Goal: Find specific page/section: Find specific page/section

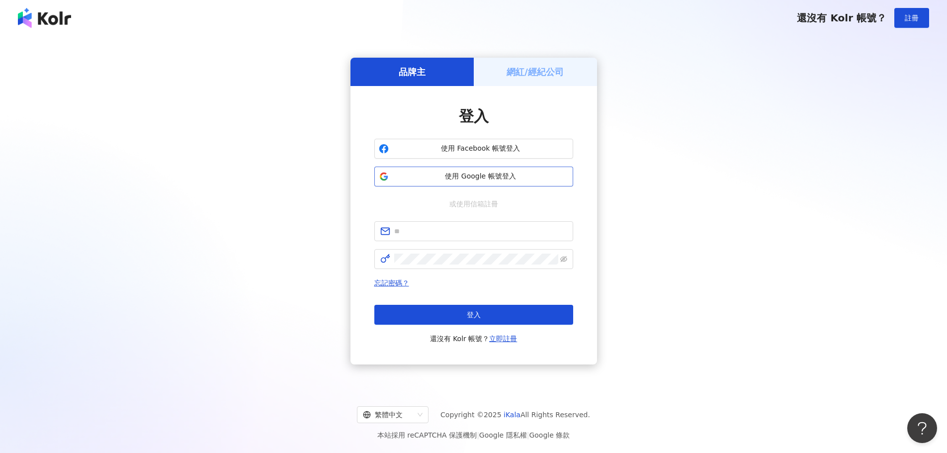
click at [485, 170] on button "使用 Google 帳號登入" at bounding box center [473, 176] width 199 height 20
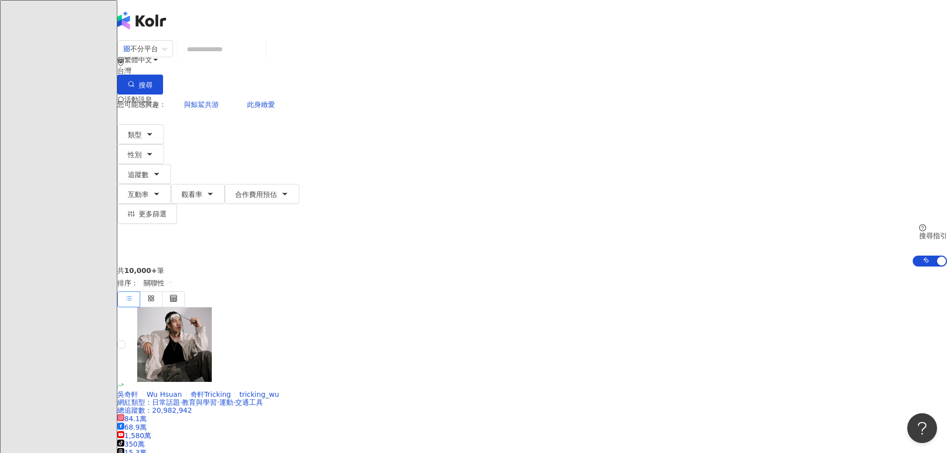
click at [137, 130] on img at bounding box center [127, 139] width 19 height 19
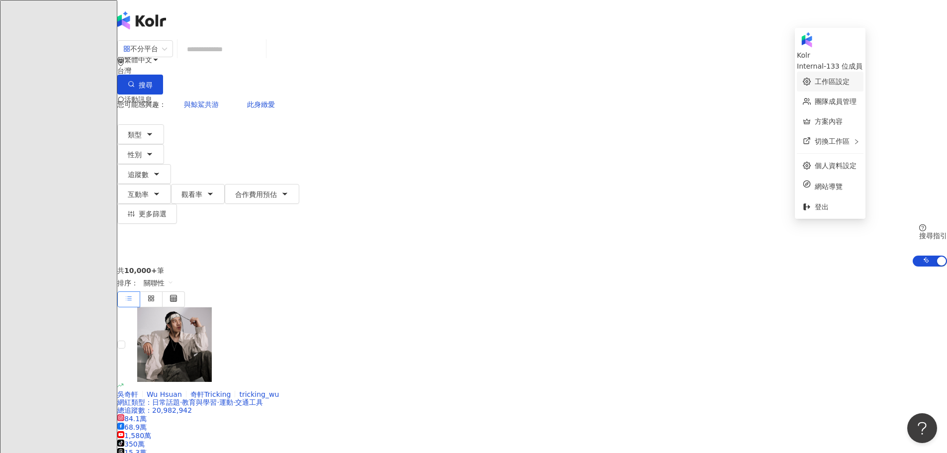
click at [831, 78] on link "工作區設定" at bounding box center [832, 82] width 35 height 8
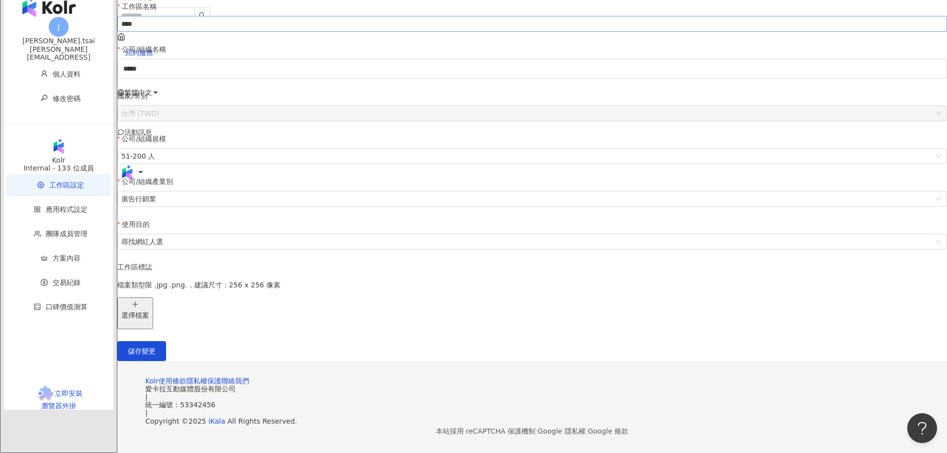
scroll to position [184, 0]
click at [69, 156] on div "Kolr" at bounding box center [58, 160] width 109 height 8
click at [53, 78] on span "個人資料" at bounding box center [67, 74] width 28 height 8
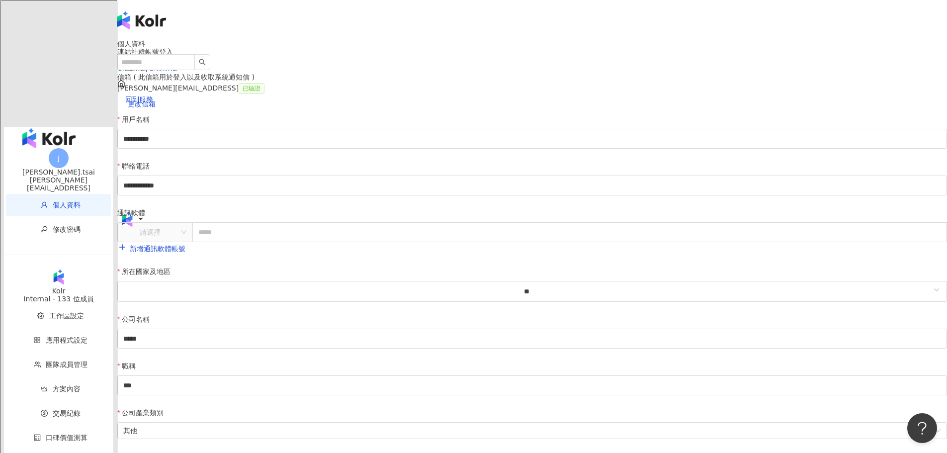
click at [52, 168] on div "[PERSON_NAME].tsai" at bounding box center [58, 172] width 109 height 8
click at [57, 128] on img "button" at bounding box center [48, 138] width 53 height 20
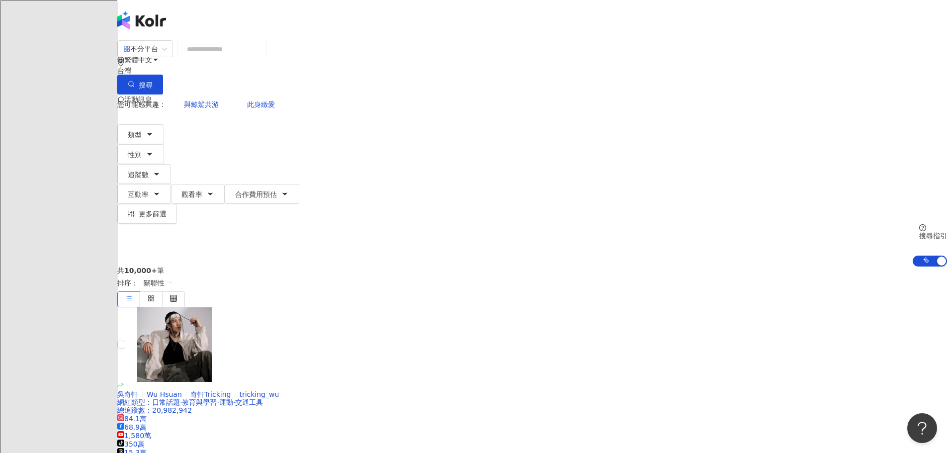
click at [912, 255] on div "AI 開啟 AI 關閉" at bounding box center [929, 260] width 34 height 11
click at [937, 256] on div "button" at bounding box center [941, 260] width 9 height 9
click at [913, 256] on div "button" at bounding box center [917, 260] width 9 height 9
click at [155, 295] on icon at bounding box center [151, 298] width 7 height 7
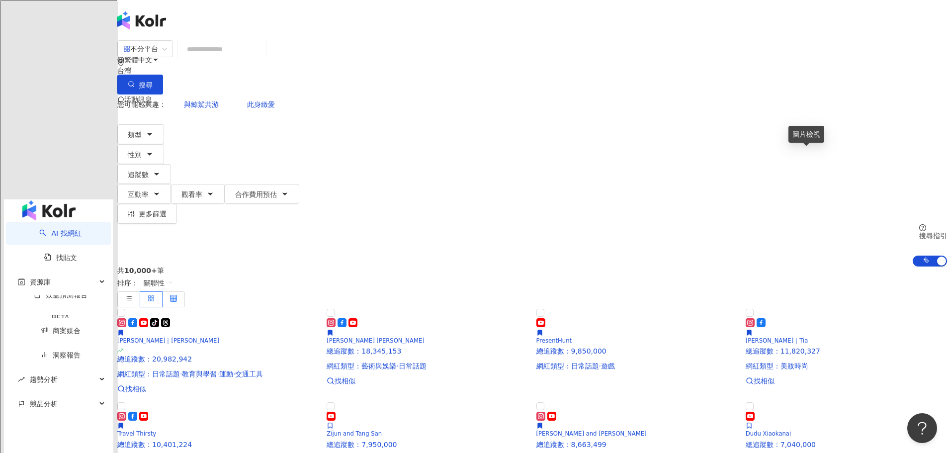
click at [177, 295] on icon at bounding box center [173, 298] width 7 height 7
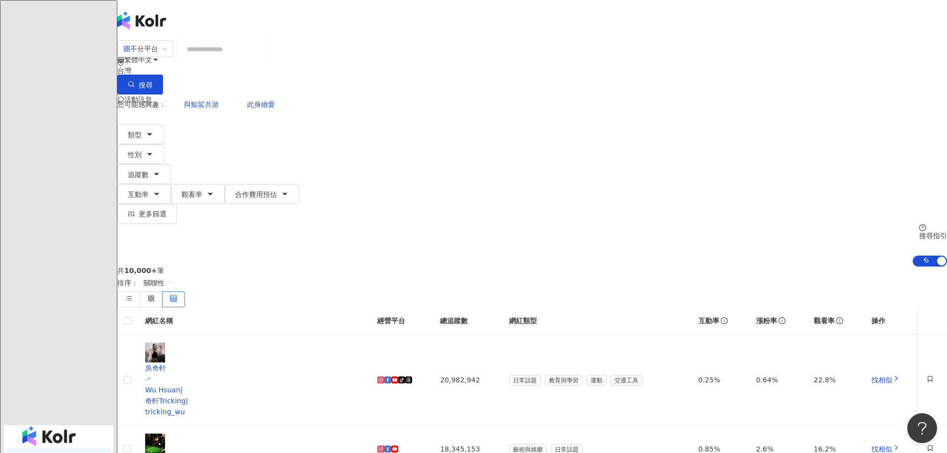
click at [166, 100] on span "您可能感興趣：" at bounding box center [141, 104] width 49 height 8
click at [152, 95] on span "活動訊息" at bounding box center [138, 99] width 28 height 8
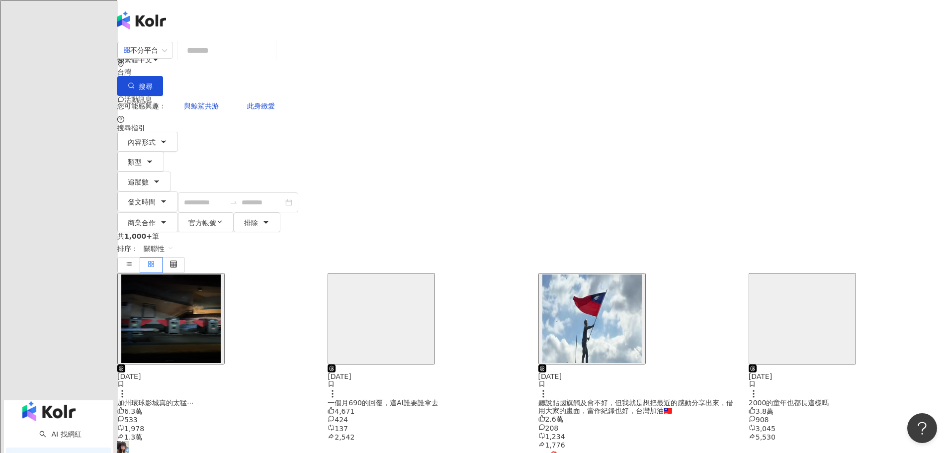
click at [44, 452] on link "找貼文" at bounding box center [60, 458] width 33 height 8
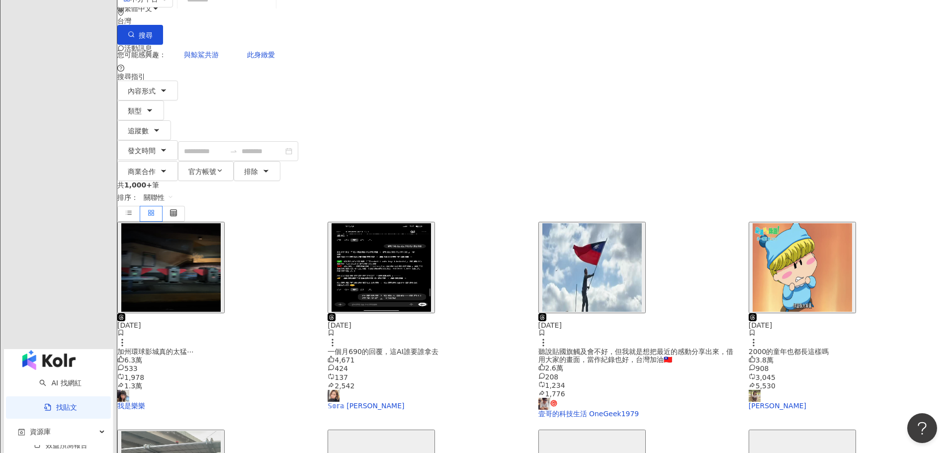
scroll to position [99, 0]
